Goal: Navigation & Orientation: Find specific page/section

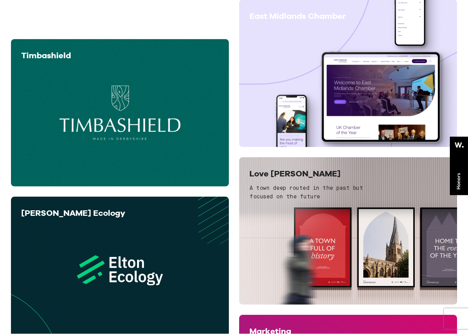
scroll to position [242, 0]
click at [63, 40] on div "Timbashield View project" at bounding box center [120, 112] width 218 height 147
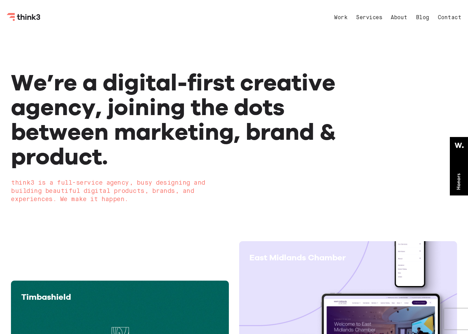
click at [338, 16] on link "Work" at bounding box center [340, 17] width 13 height 5
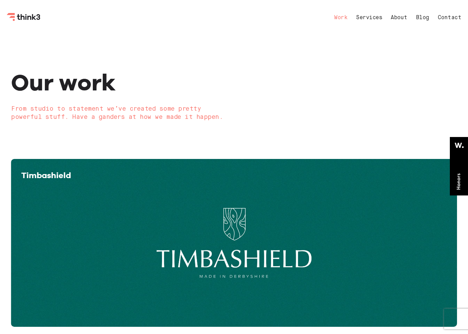
click at [366, 17] on link "Services" at bounding box center [369, 17] width 26 height 5
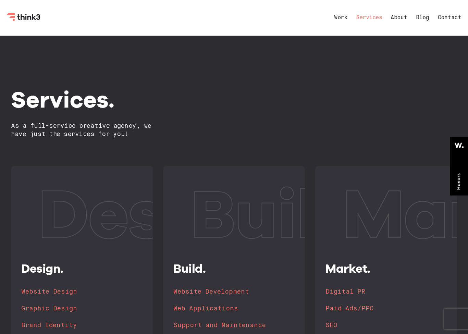
click at [398, 13] on nav "Work Services About Blog Contact" at bounding box center [390, 18] width 141 height 16
click at [394, 16] on link "About" at bounding box center [399, 17] width 17 height 5
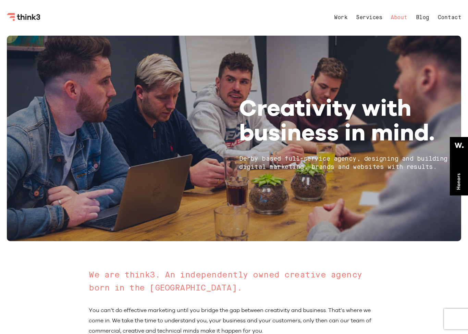
click at [419, 20] on link "Blog" at bounding box center [422, 17] width 13 height 5
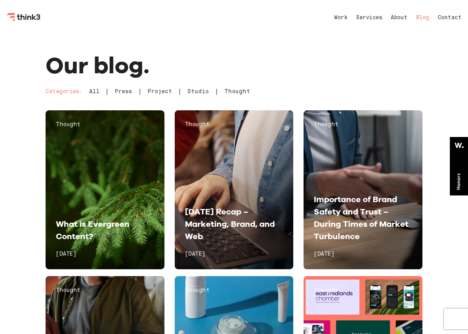
click at [457, 30] on div "Work Services About Blog Contact Menu" at bounding box center [234, 18] width 454 height 36
click at [451, 17] on link "Contact" at bounding box center [450, 17] width 24 height 5
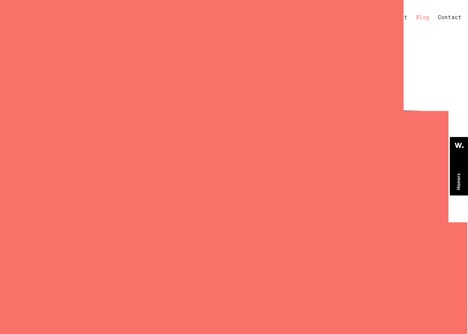
select select "General enquiry"
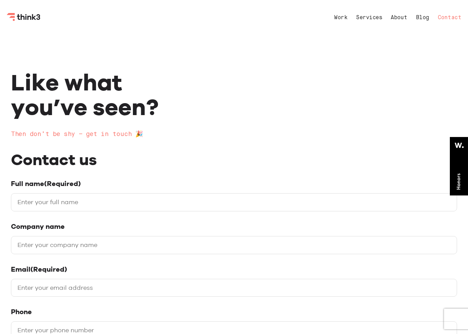
click at [330, 24] on nav "Work Services About Blog Contact" at bounding box center [390, 18] width 141 height 16
click at [344, 19] on link "Work" at bounding box center [340, 17] width 13 height 5
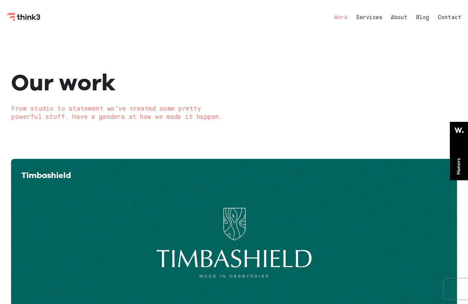
click at [373, 20] on link "Services" at bounding box center [369, 17] width 26 height 5
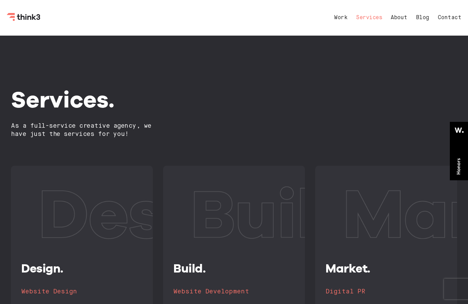
click at [446, 10] on nav "Work Services About Blog Contact" at bounding box center [390, 18] width 141 height 16
click at [424, 17] on link "Blog" at bounding box center [422, 17] width 13 height 5
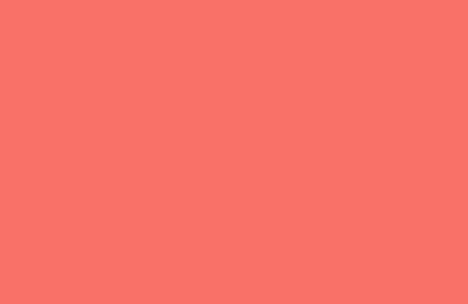
click at [450, 16] on div at bounding box center [234, 51] width 468 height 102
click at [455, 22] on div at bounding box center [234, 51] width 468 height 102
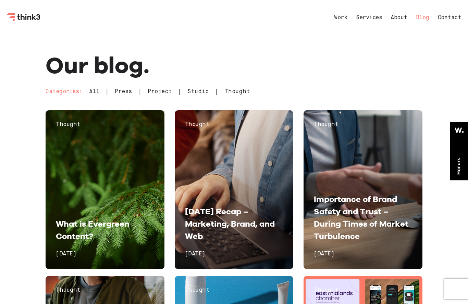
click at [457, 20] on link "Contact" at bounding box center [450, 17] width 24 height 5
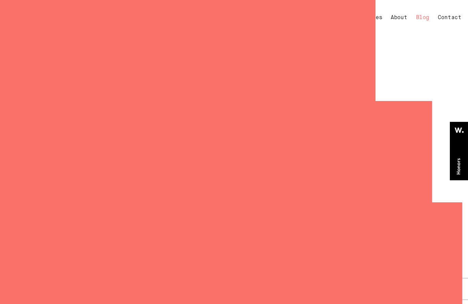
select select "General enquiry"
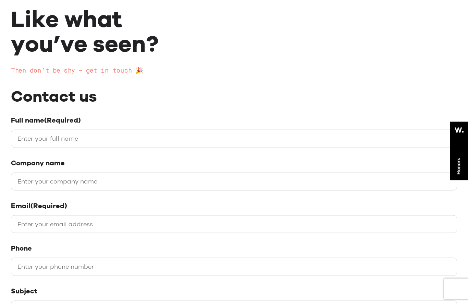
scroll to position [64, 0]
